Goal: Task Accomplishment & Management: Complete application form

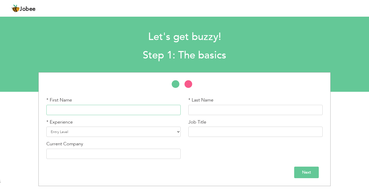
click at [102, 111] on input "text" at bounding box center [113, 110] width 134 height 10
type input "[DEMOGRAPHIC_DATA]"
drag, startPoint x: 210, startPoint y: 113, endPoint x: 205, endPoint y: 110, distance: 5.2
click at [210, 113] on input "text" at bounding box center [255, 110] width 134 height 10
type input "Asim"
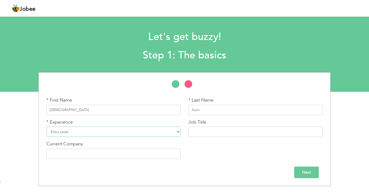
click at [65, 133] on select "Entry Level Less than 1 Year 1 Year 2 Years 3 Years 4 Years 5 Years 6 Years 7 Y…" at bounding box center [113, 132] width 134 height 10
click at [46, 127] on select "Entry Level Less than 1 Year 1 Year 2 Years 3 Years 4 Years 5 Years 6 Years 7 Y…" at bounding box center [113, 132] width 134 height 10
click at [237, 131] on input "text" at bounding box center [255, 132] width 134 height 10
type input "Fresher"
click at [90, 159] on div "Current Company" at bounding box center [114, 152] width 142 height 22
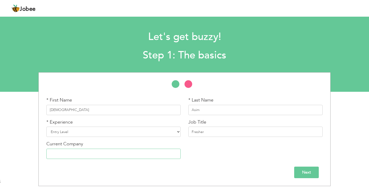
click at [91, 155] on input "text" at bounding box center [113, 154] width 134 height 10
click at [308, 178] on input "Next" at bounding box center [306, 173] width 25 height 12
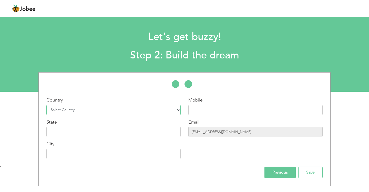
click at [91, 105] on select "Select Country Afghanistan Albania Algeria American Samoa Andorra Angola Anguil…" at bounding box center [113, 110] width 134 height 10
click at [90, 108] on select "Select Country Afghanistan Albania Algeria American Samoa Andorra Angola Anguil…" at bounding box center [113, 110] width 134 height 10
select select "166"
click at [46, 105] on select "Select Country Afghanistan Albania Algeria American Samoa Andorra Angola Anguil…" at bounding box center [113, 110] width 134 height 10
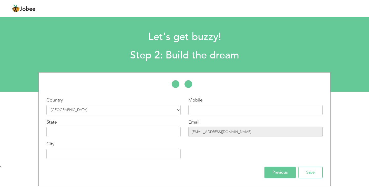
click at [237, 116] on div "Mobile Email asim62626672@gmail.com" at bounding box center [256, 130] width 142 height 66
click at [203, 111] on input "text" at bounding box center [255, 110] width 134 height 10
paste input "+92 305 5750247"
click at [201, 111] on input "+92 305 5750247" at bounding box center [255, 110] width 134 height 10
type input "+92305 5750247"
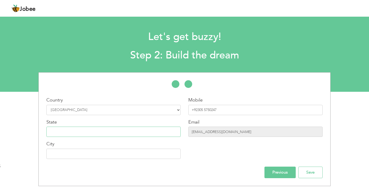
click at [93, 131] on input "text" at bounding box center [113, 132] width 134 height 10
type input "[GEOGRAPHIC_DATA]"
click at [85, 152] on input "text" at bounding box center [113, 154] width 134 height 10
type input "Kasur"
click at [317, 174] on input "Save" at bounding box center [310, 173] width 24 height 12
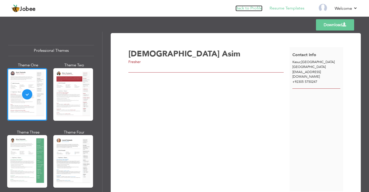
click at [254, 8] on link "Back to Profile" at bounding box center [249, 8] width 27 height 6
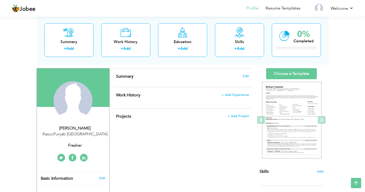
scroll to position [26, 0]
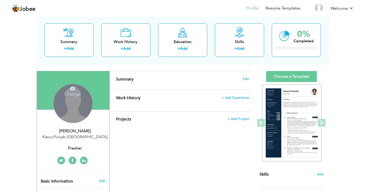
click at [78, 89] on h4 "Change" at bounding box center [72, 91] width 37 height 12
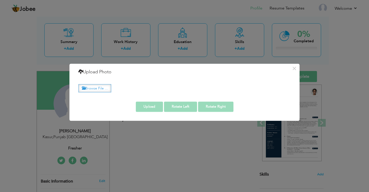
click at [89, 91] on label "Browse File ..." at bounding box center [94, 88] width 33 height 8
click at [0, 0] on input "Browse File ..." at bounding box center [0, 0] width 0 height 0
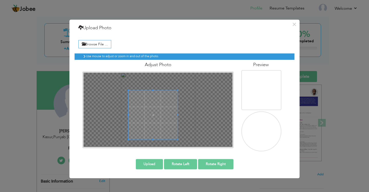
click at [166, 90] on div at bounding box center [152, 114] width 49 height 49
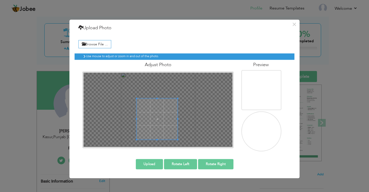
click at [151, 98] on div at bounding box center [157, 118] width 41 height 41
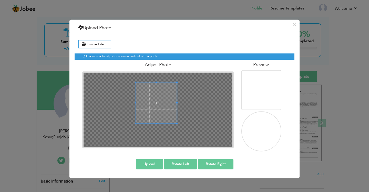
click at [158, 104] on span at bounding box center [156, 102] width 41 height 41
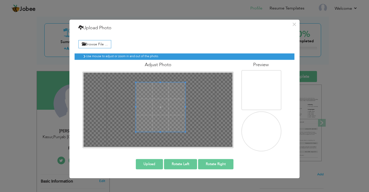
click at [185, 134] on div at bounding box center [158, 110] width 149 height 74
click at [171, 118] on span at bounding box center [158, 107] width 49 height 49
click at [158, 166] on button "Upload" at bounding box center [149, 164] width 27 height 10
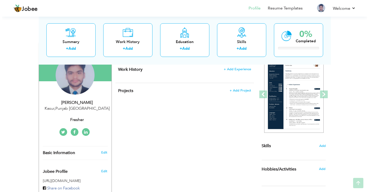
scroll to position [77, 0]
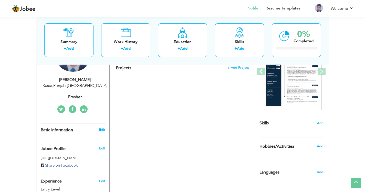
click at [105, 130] on link "Edit" at bounding box center [102, 129] width 6 height 5
type input "[DEMOGRAPHIC_DATA]"
type input "Asim"
type input "+92305 5750247"
select select "number:166"
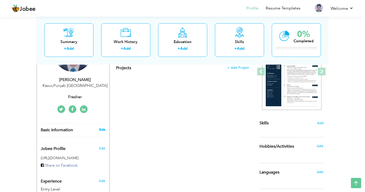
type input "Punjab"
type input "Kasur"
select select "number:1"
type input "Fresher"
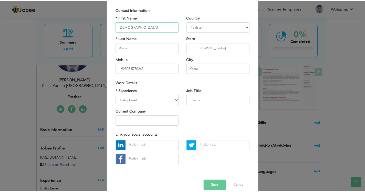
scroll to position [42, 0]
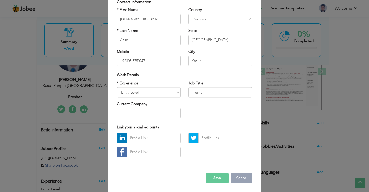
click at [239, 177] on button "Cancel" at bounding box center [241, 178] width 21 height 10
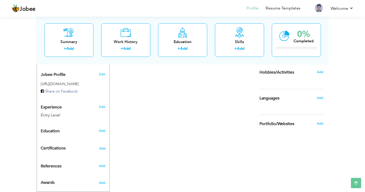
scroll to position [154, 0]
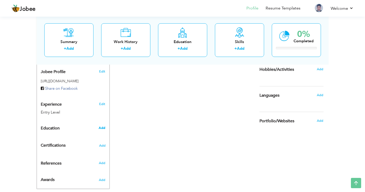
click at [103, 126] on span "Add" at bounding box center [102, 128] width 7 height 5
radio input "true"
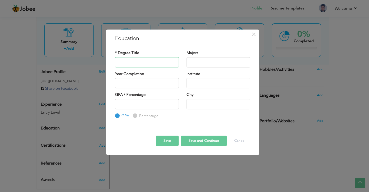
click at [120, 66] on input "text" at bounding box center [147, 62] width 64 height 10
type input "Matric"
click at [185, 62] on div "Majors" at bounding box center [219, 60] width 72 height 21
click at [193, 62] on input "text" at bounding box center [219, 62] width 64 height 10
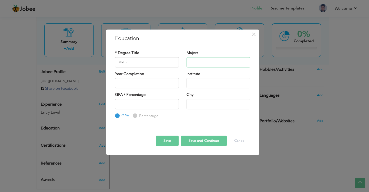
click at [200, 65] on input "text" at bounding box center [219, 62] width 64 height 10
type input "a"
type input "s"
click at [198, 65] on input "text" at bounding box center [219, 62] width 64 height 10
click at [206, 63] on input "Computer Science" at bounding box center [219, 62] width 64 height 10
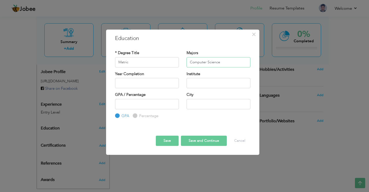
click at [208, 62] on input "Computer Science" at bounding box center [219, 62] width 64 height 10
type input "Science"
click at [130, 66] on input "Matric" at bounding box center [147, 62] width 64 height 10
type input "Matriculation"
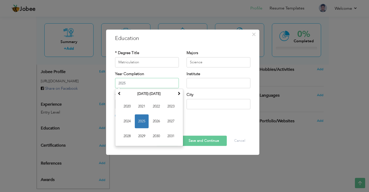
click at [136, 79] on input "2025" at bounding box center [147, 83] width 64 height 10
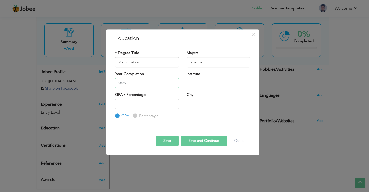
click at [137, 83] on input "2025" at bounding box center [147, 83] width 64 height 10
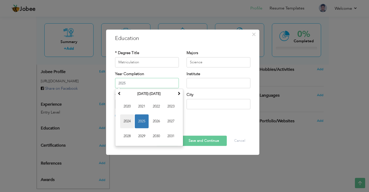
click at [129, 121] on span "2024" at bounding box center [127, 121] width 14 height 14
type input "2024"
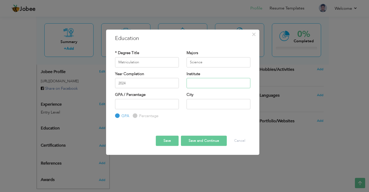
click at [189, 83] on input "text" at bounding box center [219, 83] width 64 height 10
type input "BISE [GEOGRAPHIC_DATA]"
click at [155, 106] on input "number" at bounding box center [147, 104] width 64 height 10
click at [138, 116] on label "Percentage" at bounding box center [148, 115] width 21 height 5
click at [136, 116] on input "Percentage" at bounding box center [134, 115] width 3 height 3
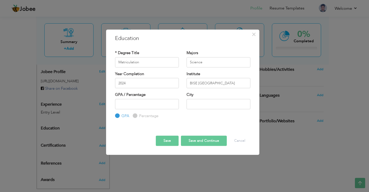
radio input "true"
click at [149, 108] on input "number" at bounding box center [147, 104] width 64 height 10
type input "55.63"
click at [217, 98] on div "City" at bounding box center [219, 100] width 64 height 17
click at [214, 100] on input "text" at bounding box center [219, 104] width 64 height 10
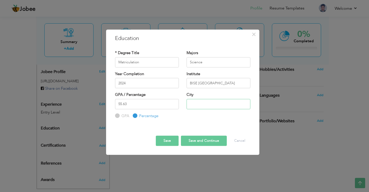
click at [214, 100] on input "text" at bounding box center [219, 104] width 64 height 10
click at [200, 139] on button "Save and Continue" at bounding box center [204, 141] width 46 height 10
radio input "true"
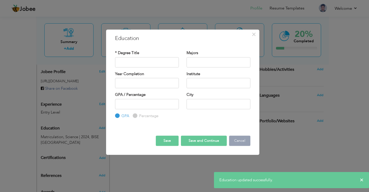
click at [240, 143] on button "Cancel" at bounding box center [239, 141] width 21 height 10
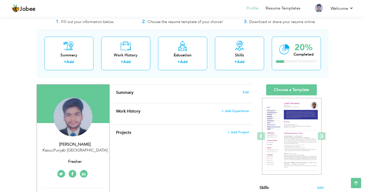
scroll to position [0, 0]
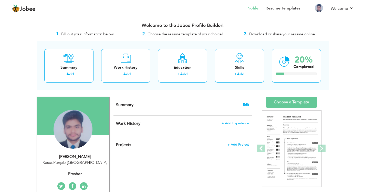
click at [246, 105] on span "Edit" at bounding box center [246, 105] width 6 height 4
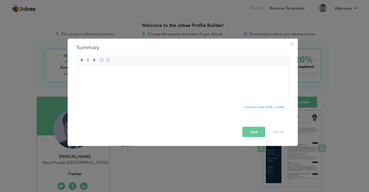
click at [121, 81] on html at bounding box center [183, 73] width 212 height 16
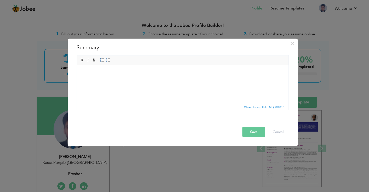
drag, startPoint x: 121, startPoint y: 84, endPoint x: 108, endPoint y: 79, distance: 13.6
click at [108, 79] on html at bounding box center [183, 73] width 212 height 16
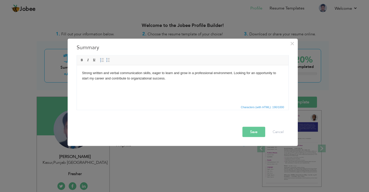
click at [254, 131] on button "Save" at bounding box center [253, 132] width 23 height 10
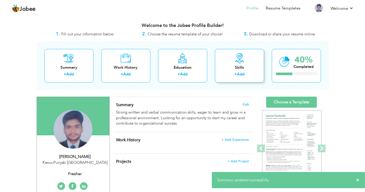
click at [237, 77] on div "+ Add" at bounding box center [239, 75] width 41 height 7
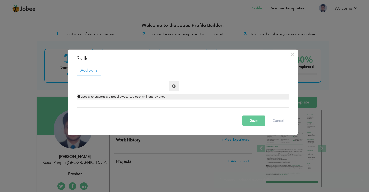
click at [142, 88] on input "text" at bounding box center [123, 86] width 92 height 10
click at [148, 87] on input "text" at bounding box center [123, 86] width 92 height 10
click at [99, 85] on input "text" at bounding box center [123, 86] width 92 height 10
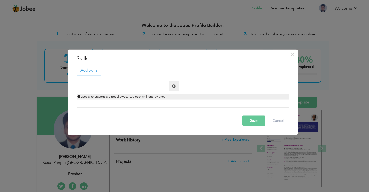
paste input "Quick learner & adaptable"
type input "Quick learner & adaptable"
click at [174, 84] on span at bounding box center [174, 86] width 4 height 4
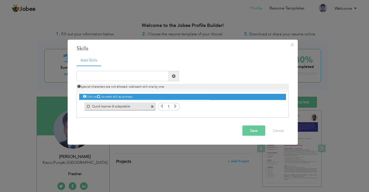
click at [90, 106] on label "Quick learner & adaptable" at bounding box center [116, 105] width 52 height 6
click at [106, 73] on input "text" at bounding box center [123, 76] width 92 height 10
paste input "Teamwork & collaboration"
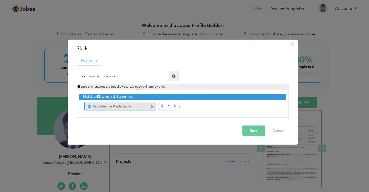
type input "Teamwork & collaboration"
click at [261, 76] on div "Teamwork & collaboration Duplicate entry Special characters are not allowed. Ad…" at bounding box center [183, 80] width 220 height 19
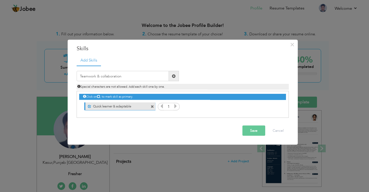
click at [174, 75] on span at bounding box center [174, 76] width 4 height 4
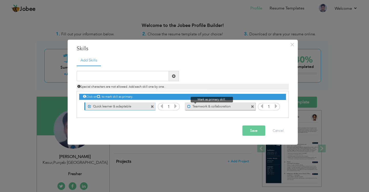
click at [189, 107] on span at bounding box center [188, 106] width 3 height 3
click at [176, 107] on icon at bounding box center [175, 106] width 5 height 5
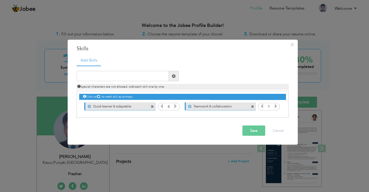
click at [176, 107] on icon at bounding box center [175, 106] width 5 height 5
click at [276, 107] on icon at bounding box center [276, 106] width 5 height 5
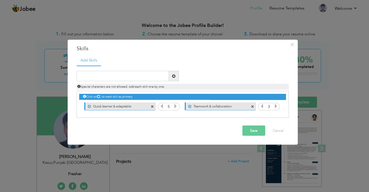
click at [276, 107] on icon at bounding box center [276, 106] width 5 height 5
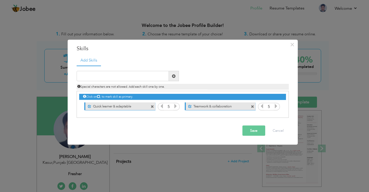
click at [276, 107] on icon at bounding box center [276, 106] width 5 height 5
click at [111, 78] on input "text" at bounding box center [123, 76] width 92 height 10
paste input "Positive attitude & work ethic"
type input "Positive attitude & work ethic"
click at [176, 77] on span at bounding box center [174, 76] width 10 height 10
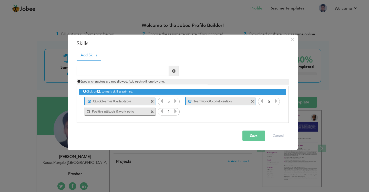
click at [96, 111] on label "Positive attitude & work ethic" at bounding box center [116, 110] width 52 height 6
click at [177, 111] on icon at bounding box center [175, 111] width 5 height 5
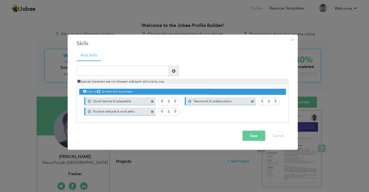
click at [177, 111] on icon at bounding box center [175, 111] width 5 height 5
click at [178, 111] on icon at bounding box center [175, 111] width 5 height 5
click at [253, 138] on button "Save" at bounding box center [253, 136] width 23 height 10
click at [253, 138] on button "Save" at bounding box center [252, 136] width 26 height 10
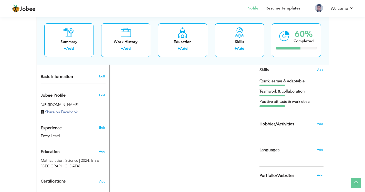
scroll to position [125, 0]
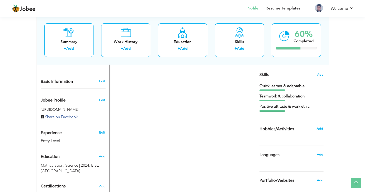
click at [323, 130] on span "Add" at bounding box center [320, 128] width 7 height 5
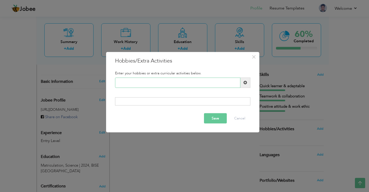
click at [140, 83] on input "text" at bounding box center [177, 82] width 125 height 10
type input "Cricket"
click at [246, 82] on span at bounding box center [245, 83] width 4 height 4
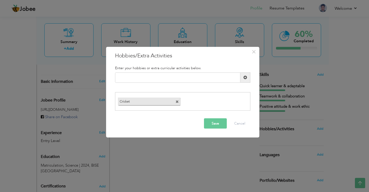
click at [135, 102] on label "Cricket" at bounding box center [144, 101] width 53 height 6
click at [162, 76] on input "text" at bounding box center [177, 77] width 125 height 10
type input "Internet Exploring"
click at [249, 76] on span at bounding box center [245, 77] width 10 height 10
click at [189, 83] on div "Duplicate entry" at bounding box center [182, 79] width 143 height 14
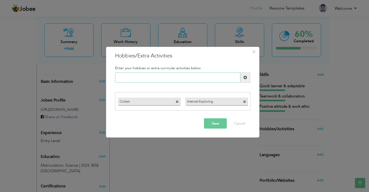
click at [188, 82] on input "text" at bounding box center [177, 77] width 125 height 10
type input "Reading"
click at [243, 76] on span at bounding box center [245, 77] width 10 height 10
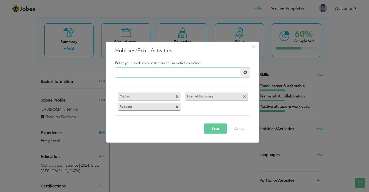
click at [181, 76] on input "text" at bounding box center [177, 72] width 125 height 10
type input "Writing"
click at [248, 77] on span at bounding box center [245, 72] width 10 height 10
click at [212, 130] on button "Save" at bounding box center [215, 129] width 23 height 10
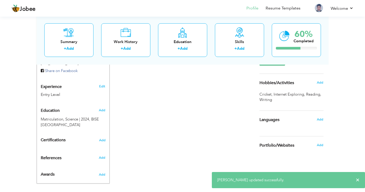
scroll to position [177, 0]
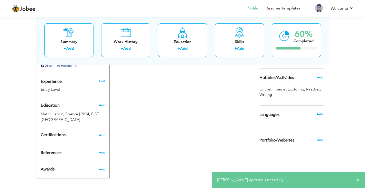
click at [318, 114] on span "Add" at bounding box center [320, 114] width 7 height 5
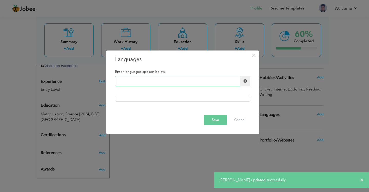
click at [159, 83] on input "text" at bounding box center [177, 81] width 125 height 10
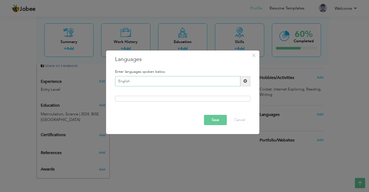
type input "English"
click at [248, 82] on span at bounding box center [245, 81] width 10 height 10
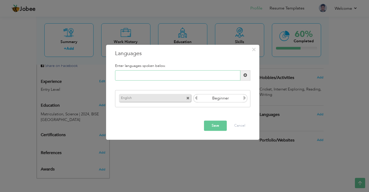
click at [173, 77] on input "text" at bounding box center [177, 75] width 125 height 10
type input "Urdu"
click at [247, 74] on span at bounding box center [245, 75] width 10 height 10
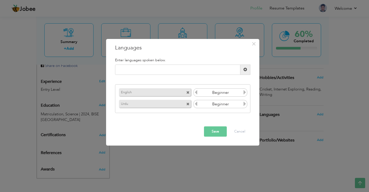
click at [244, 105] on icon at bounding box center [244, 103] width 5 height 5
click at [153, 65] on input "text" at bounding box center [177, 70] width 125 height 10
type input "Punjabi"
click at [246, 68] on span at bounding box center [245, 70] width 4 height 4
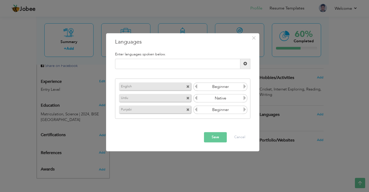
click at [245, 110] on icon at bounding box center [244, 109] width 5 height 5
click at [211, 140] on button "Save" at bounding box center [215, 137] width 23 height 10
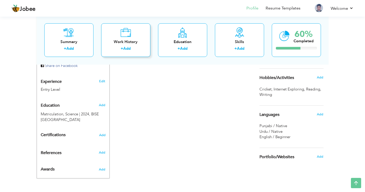
click at [121, 43] on div "Work History" at bounding box center [125, 41] width 41 height 5
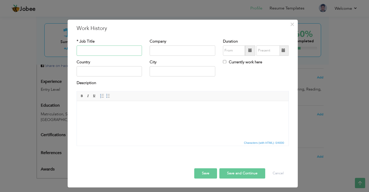
click at [103, 52] on input "text" at bounding box center [110, 50] width 66 height 10
click at [97, 51] on input "No Experiance" at bounding box center [110, 50] width 66 height 10
click at [113, 53] on input "No Experience" at bounding box center [110, 50] width 66 height 10
type input "No Experience - Fresh"
click at [249, 51] on span at bounding box center [250, 51] width 4 height 4
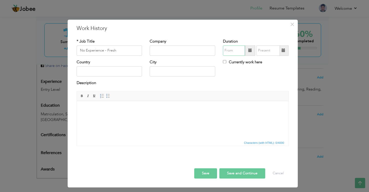
type input "09/2025"
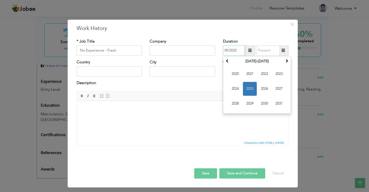
click at [253, 84] on span "2025" at bounding box center [250, 89] width 14 height 14
click at [234, 103] on span "Sep" at bounding box center [235, 104] width 14 height 14
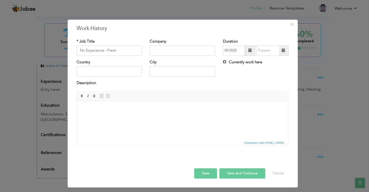
click at [226, 62] on input "Currently work here" at bounding box center [224, 61] width 3 height 3
checkbox input "true"
click at [113, 74] on input "text" at bounding box center [110, 71] width 66 height 10
drag, startPoint x: 209, startPoint y: 174, endPoint x: 205, endPoint y: 172, distance: 4.6
click at [208, 174] on button "Save" at bounding box center [205, 173] width 23 height 10
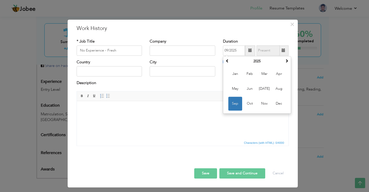
click at [206, 171] on button "Save" at bounding box center [205, 173] width 23 height 10
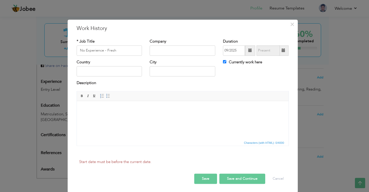
click at [194, 115] on html at bounding box center [183, 109] width 212 height 16
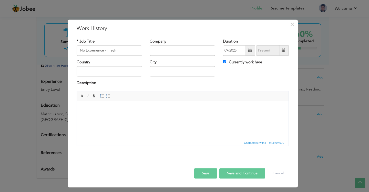
click at [247, 52] on span at bounding box center [250, 50] width 10 height 10
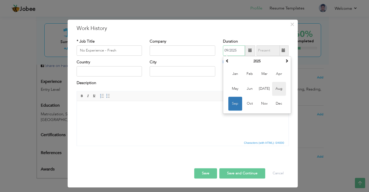
click at [280, 93] on span "Aug" at bounding box center [279, 89] width 14 height 14
type input "08/2025"
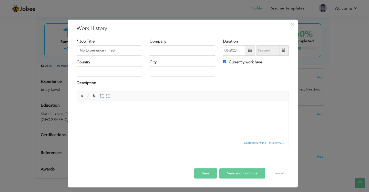
click at [211, 172] on button "Save" at bounding box center [205, 173] width 23 height 10
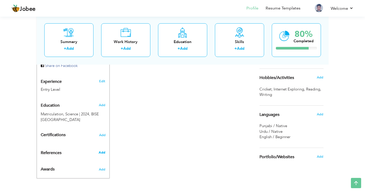
click at [100, 151] on span "Add" at bounding box center [102, 152] width 7 height 5
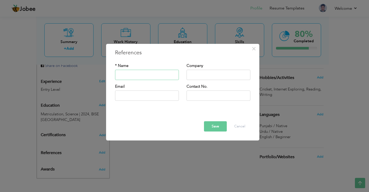
click at [133, 79] on input "text" at bounding box center [147, 75] width 64 height 10
type input "r"
type input "Reference will be furnished on demand."
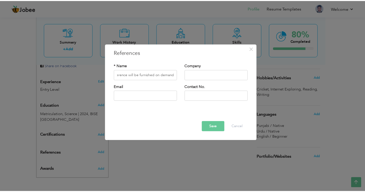
scroll to position [0, 0]
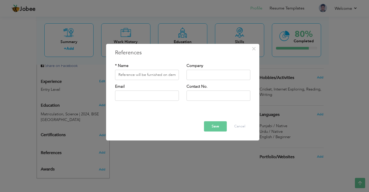
click at [218, 126] on button "Save" at bounding box center [215, 126] width 23 height 10
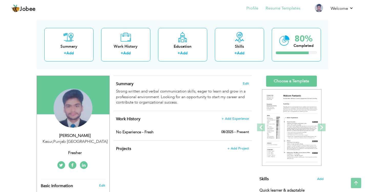
scroll to position [16, 0]
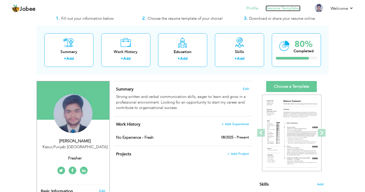
click at [282, 9] on link "Resume Templates" at bounding box center [283, 8] width 35 height 6
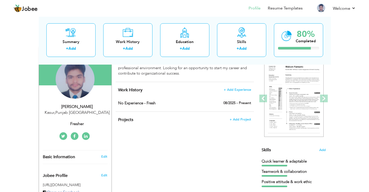
scroll to position [62, 0]
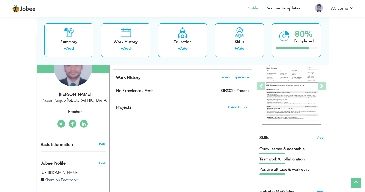
click at [100, 144] on link "Edit" at bounding box center [102, 144] width 6 height 5
select select "number:166"
select select "number:1"
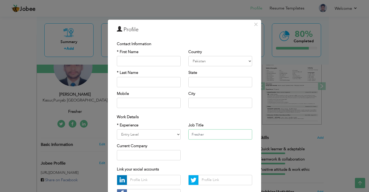
click at [207, 134] on input "Fresher" at bounding box center [220, 134] width 64 height 10
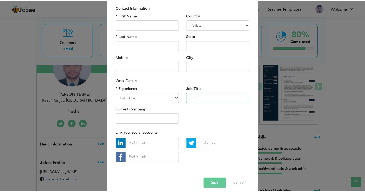
scroll to position [42, 0]
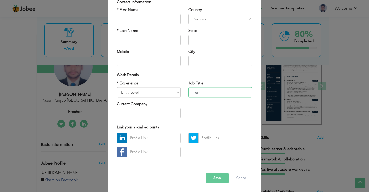
type input "Fresh"
click at [214, 179] on button "Save" at bounding box center [217, 178] width 23 height 10
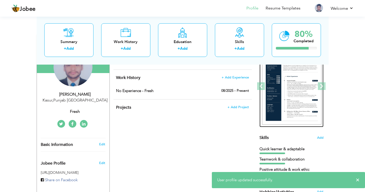
click at [304, 95] on img at bounding box center [291, 86] width 59 height 77
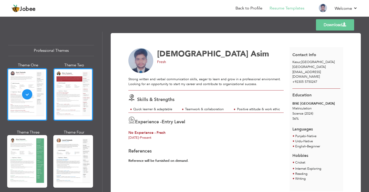
click at [61, 106] on div at bounding box center [73, 94] width 40 height 53
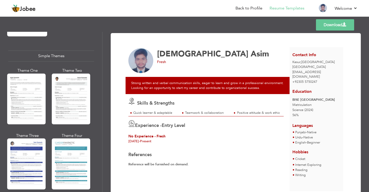
scroll to position [885, 0]
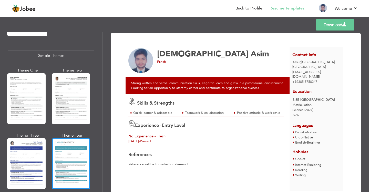
click at [81, 147] on div at bounding box center [71, 163] width 38 height 51
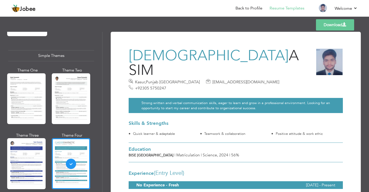
scroll to position [0, 0]
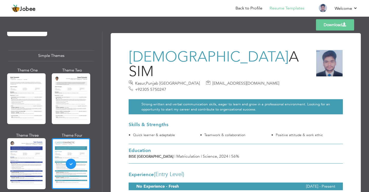
click at [338, 24] on link "Download" at bounding box center [335, 24] width 38 height 11
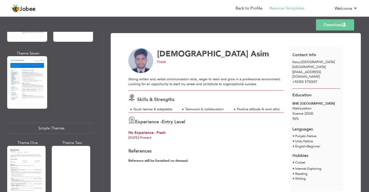
scroll to position [885, 0]
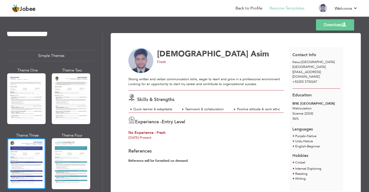
click at [33, 139] on div at bounding box center [26, 163] width 38 height 51
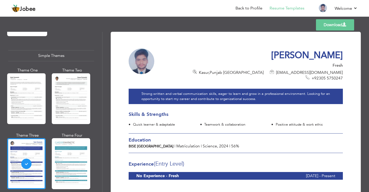
scroll to position [0, 0]
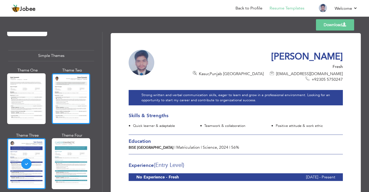
click at [62, 99] on div at bounding box center [71, 98] width 38 height 51
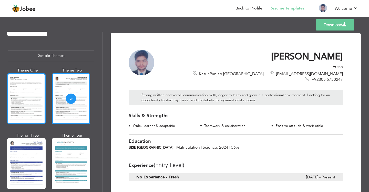
click at [35, 90] on div at bounding box center [26, 98] width 38 height 51
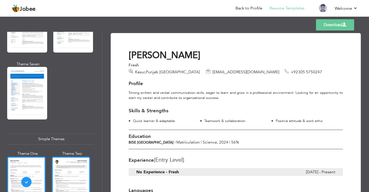
scroll to position [782, 0]
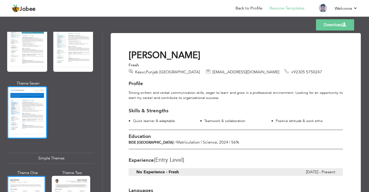
click at [38, 92] on div at bounding box center [27, 112] width 40 height 53
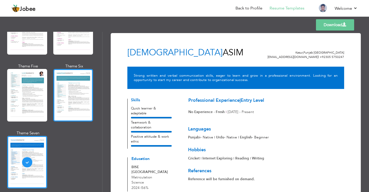
scroll to position [731, 0]
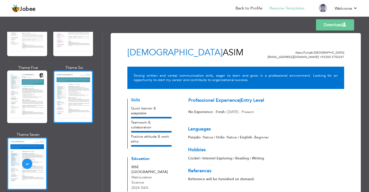
click at [64, 78] on div at bounding box center [73, 96] width 40 height 53
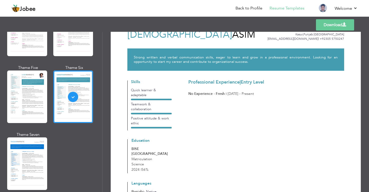
scroll to position [13, 0]
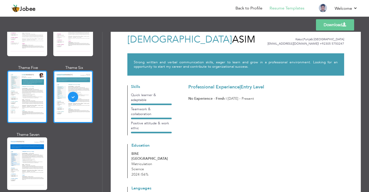
click at [28, 74] on div at bounding box center [27, 96] width 40 height 53
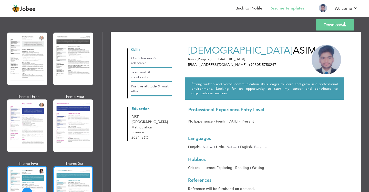
scroll to position [628, 0]
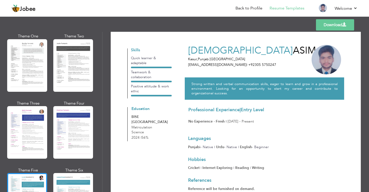
click at [3, 108] on div "Professional Themes Theme One Theme Two Theme Three Theme Six" at bounding box center [51, 112] width 102 height 160
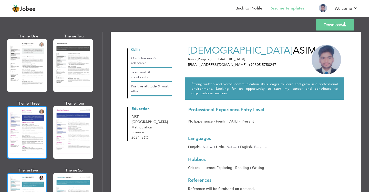
click at [22, 110] on div at bounding box center [27, 132] width 40 height 53
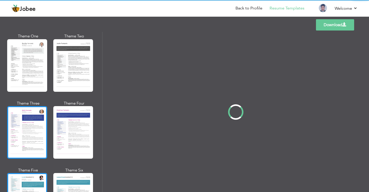
scroll to position [0, 0]
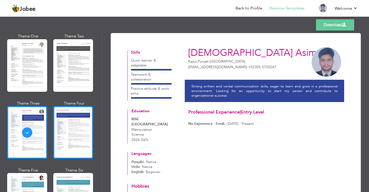
click at [61, 121] on div at bounding box center [73, 132] width 40 height 53
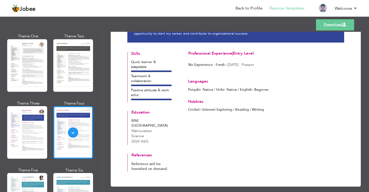
scroll to position [47, 0]
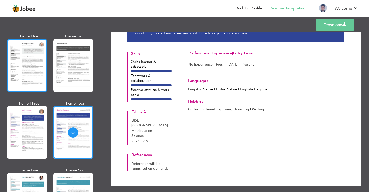
click at [12, 60] on div at bounding box center [27, 65] width 40 height 53
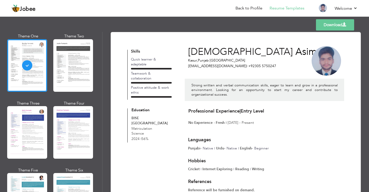
scroll to position [0, 0]
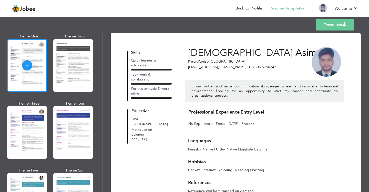
click at [335, 24] on link "Download" at bounding box center [335, 24] width 38 height 11
